Goal: Information Seeking & Learning: Learn about a topic

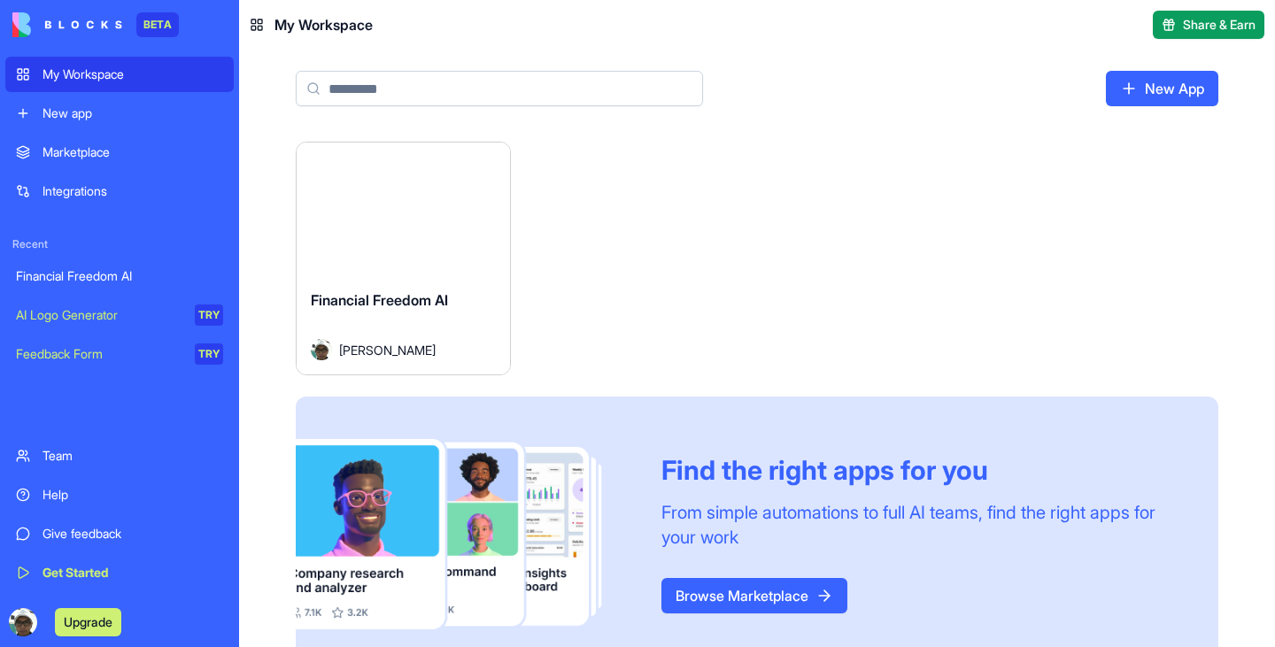
click at [399, 306] on span "Financial Freedom AI" at bounding box center [379, 300] width 137 height 18
